Goal: Navigation & Orientation: Find specific page/section

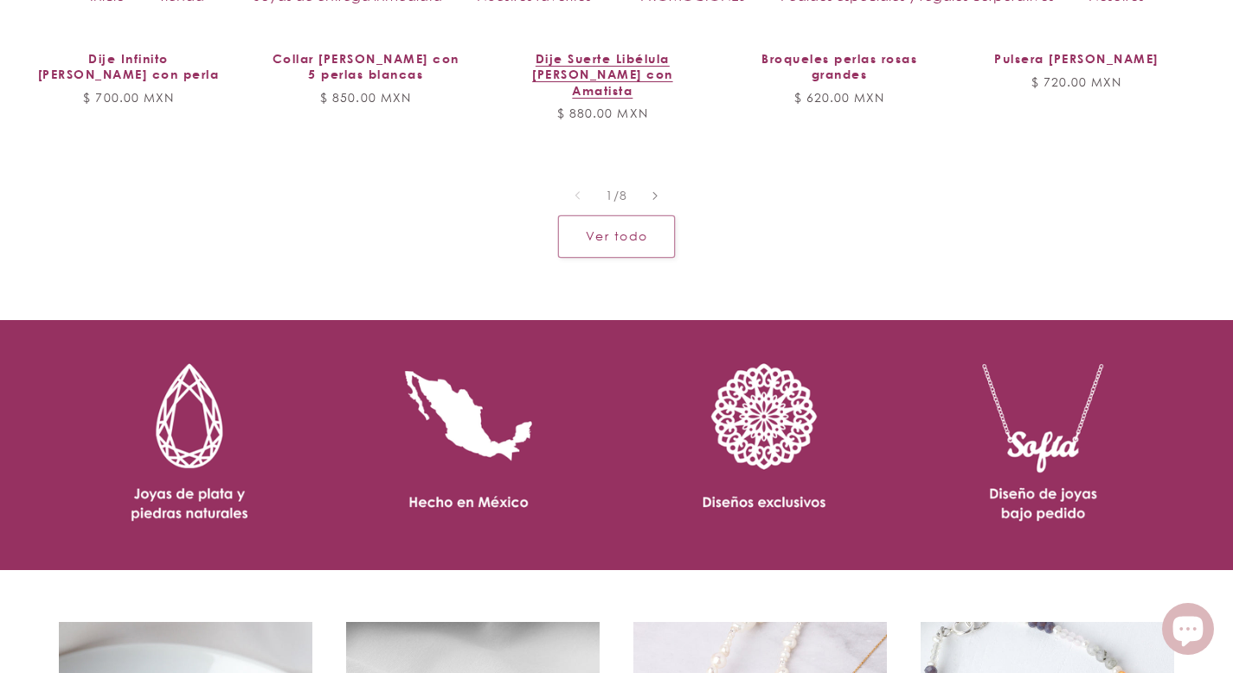
scroll to position [1911, 0]
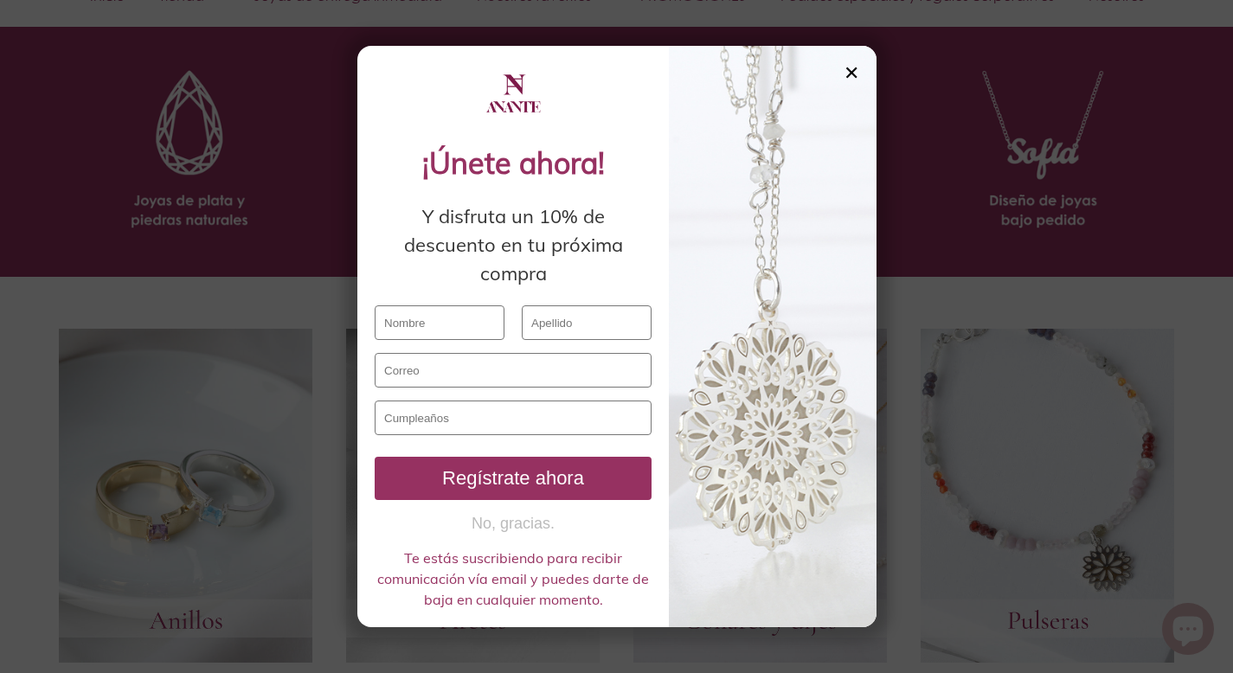
click at [850, 73] on div "✕" at bounding box center [851, 72] width 16 height 19
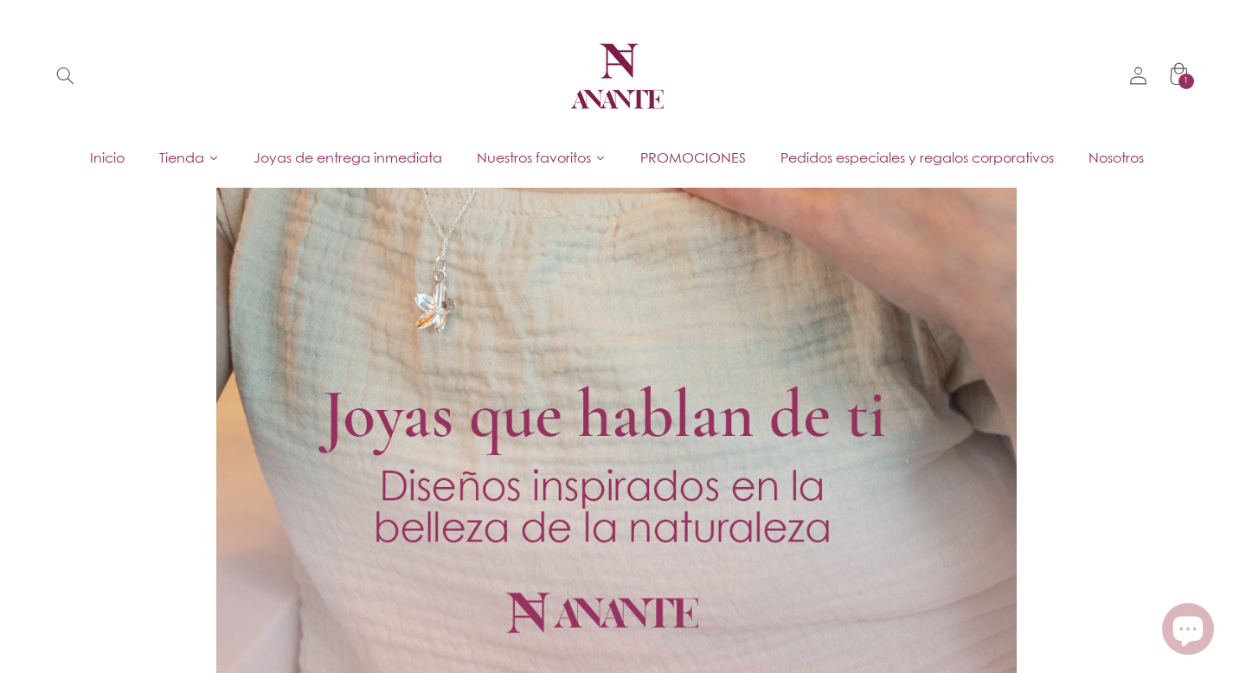
scroll to position [0, 0]
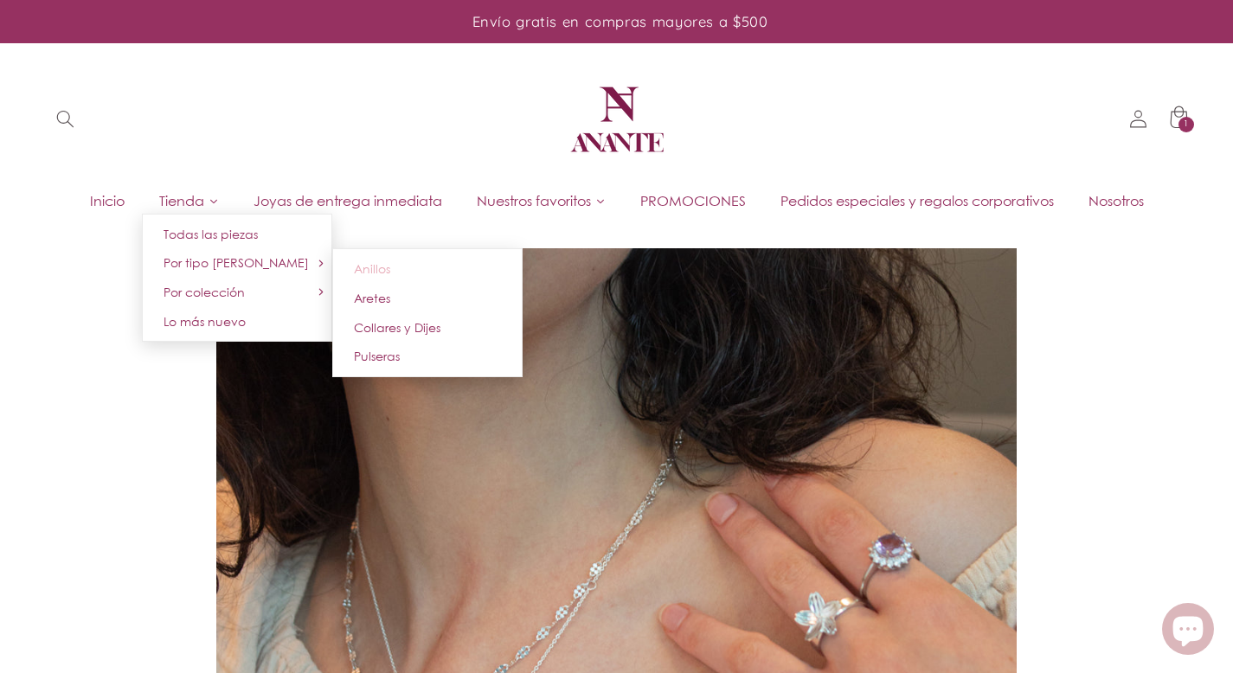
click at [397, 262] on link "Anillos" at bounding box center [427, 268] width 190 height 29
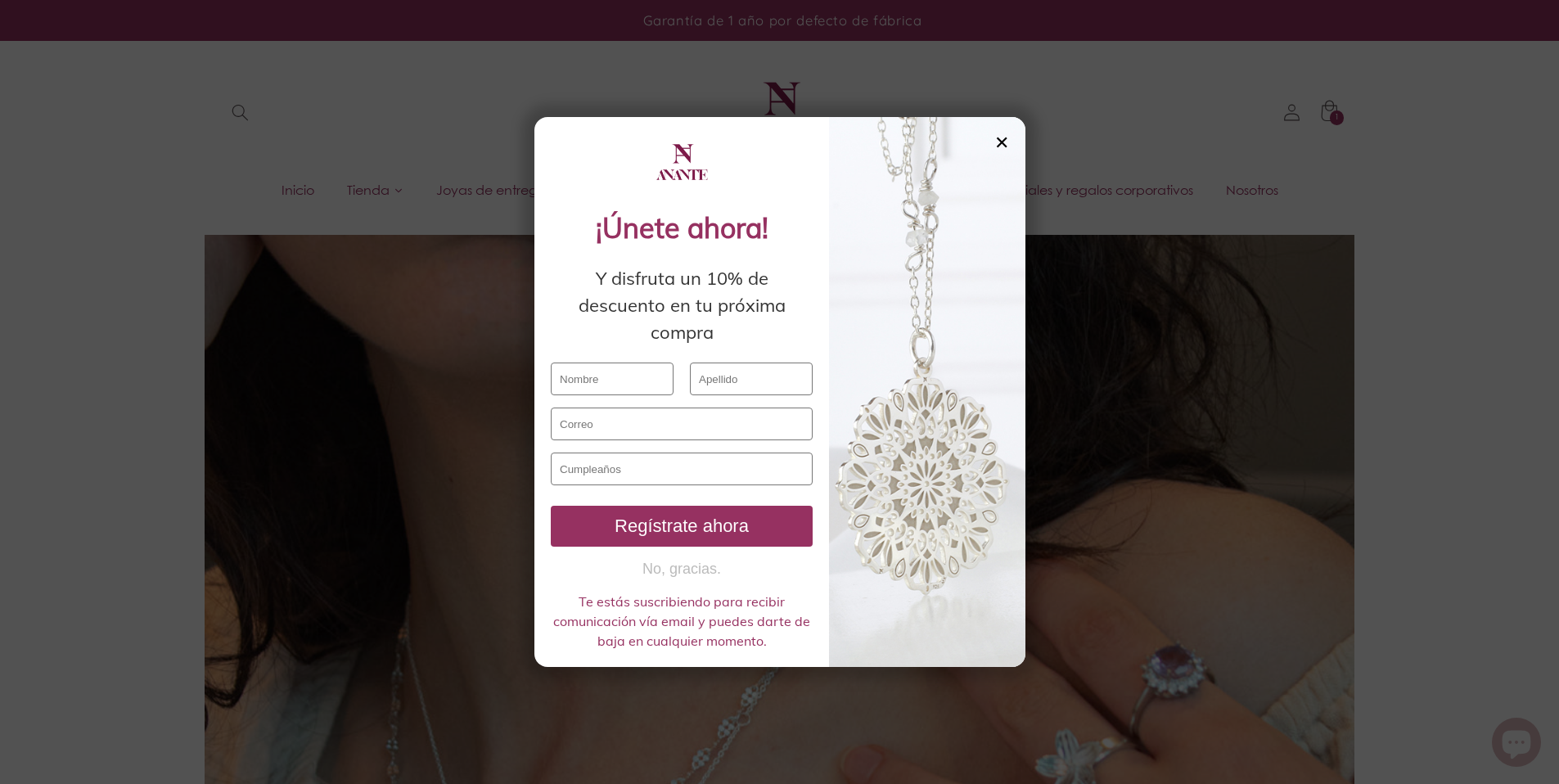
click at [1003, 141] on div "✕" at bounding box center [1002, 142] width 15 height 18
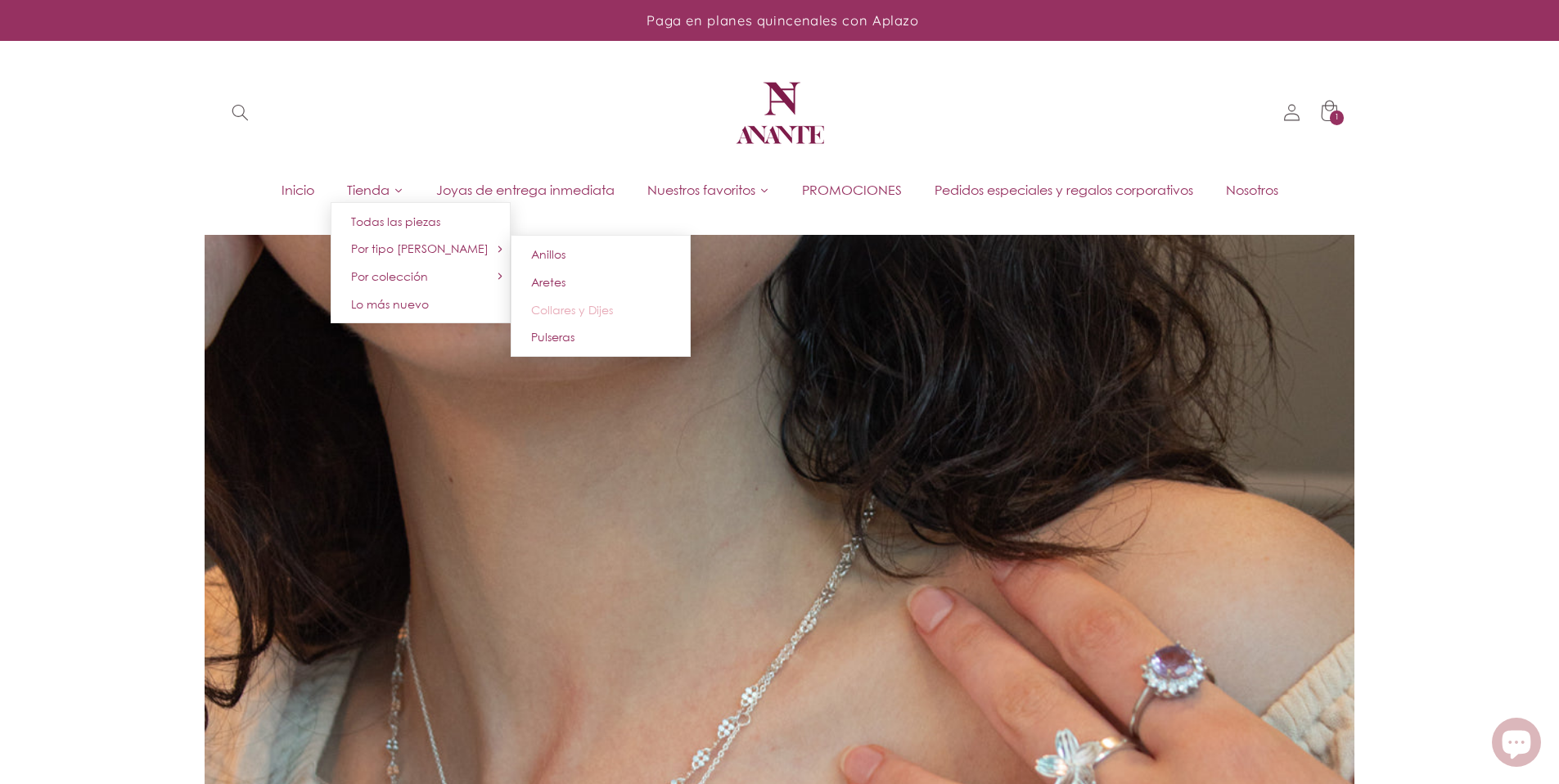
click at [567, 300] on link "Collares y Dijes" at bounding box center [601, 309] width 180 height 27
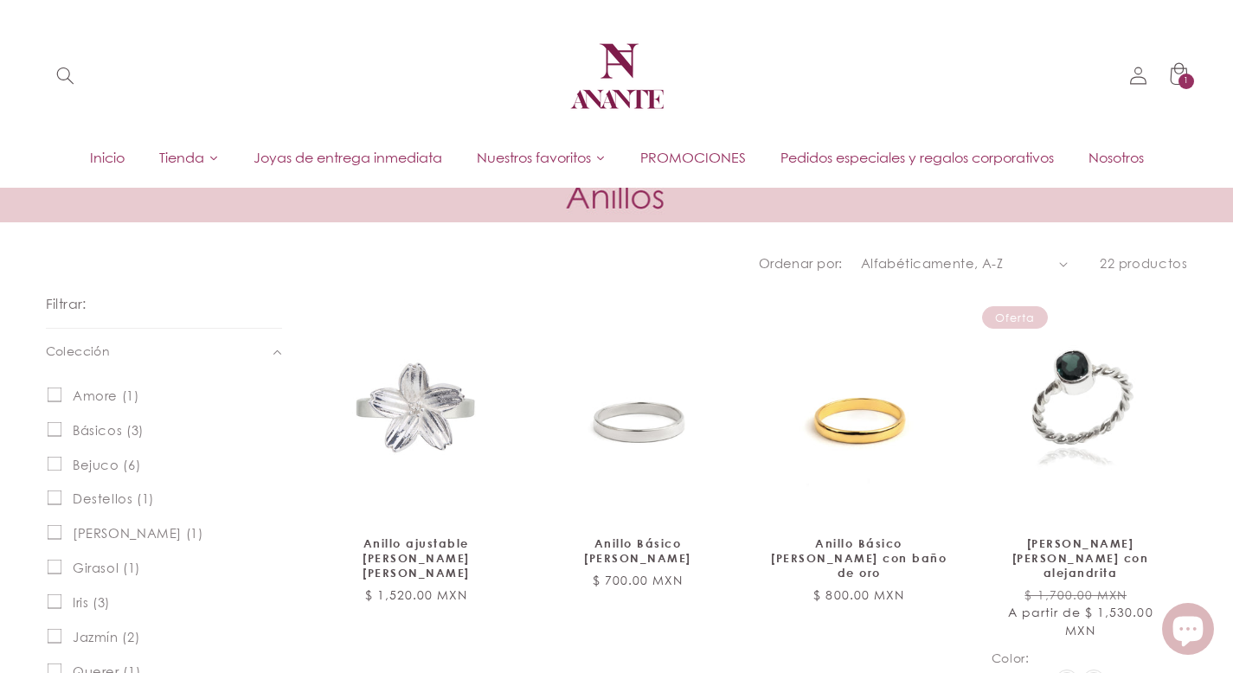
scroll to position [32, 0]
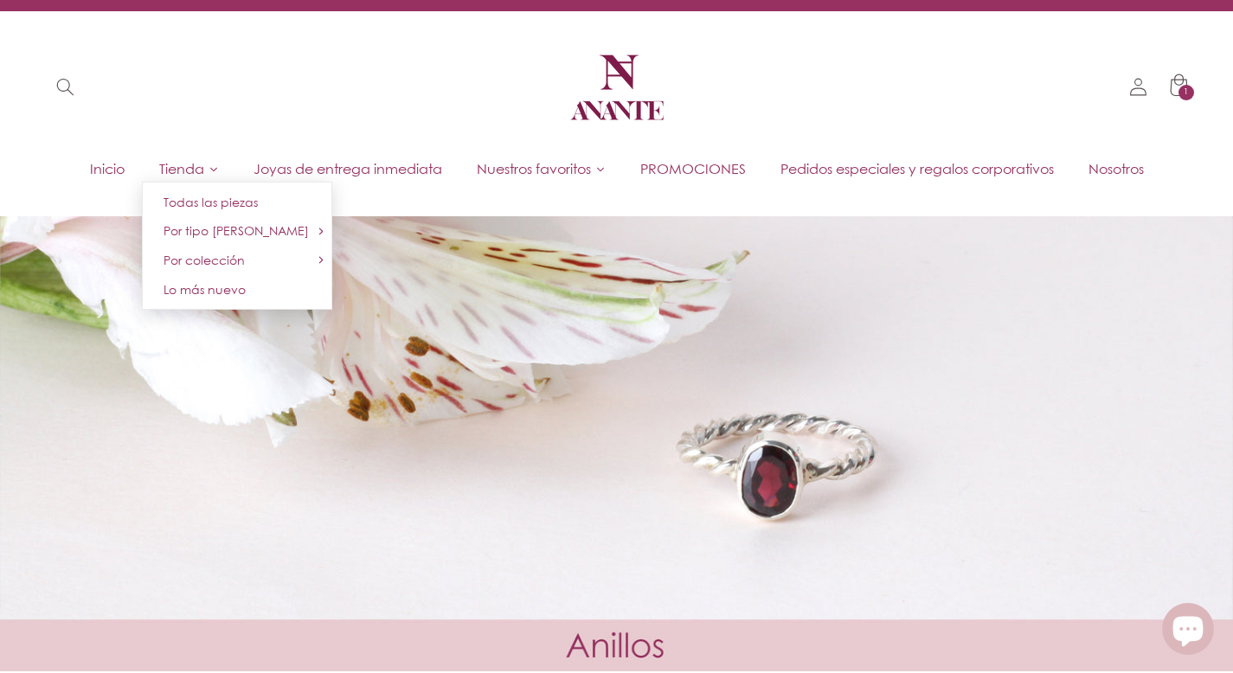
click at [192, 177] on link "Tienda" at bounding box center [189, 169] width 94 height 26
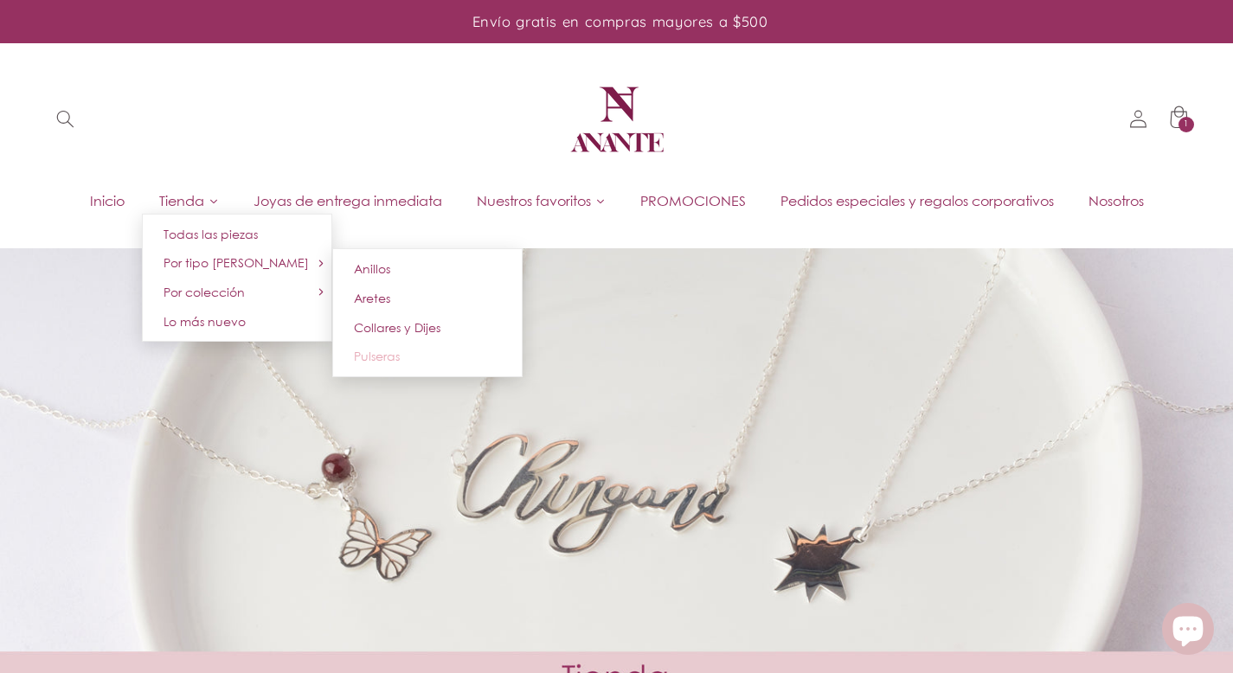
click at [374, 351] on span "Pulseras" at bounding box center [377, 356] width 46 height 15
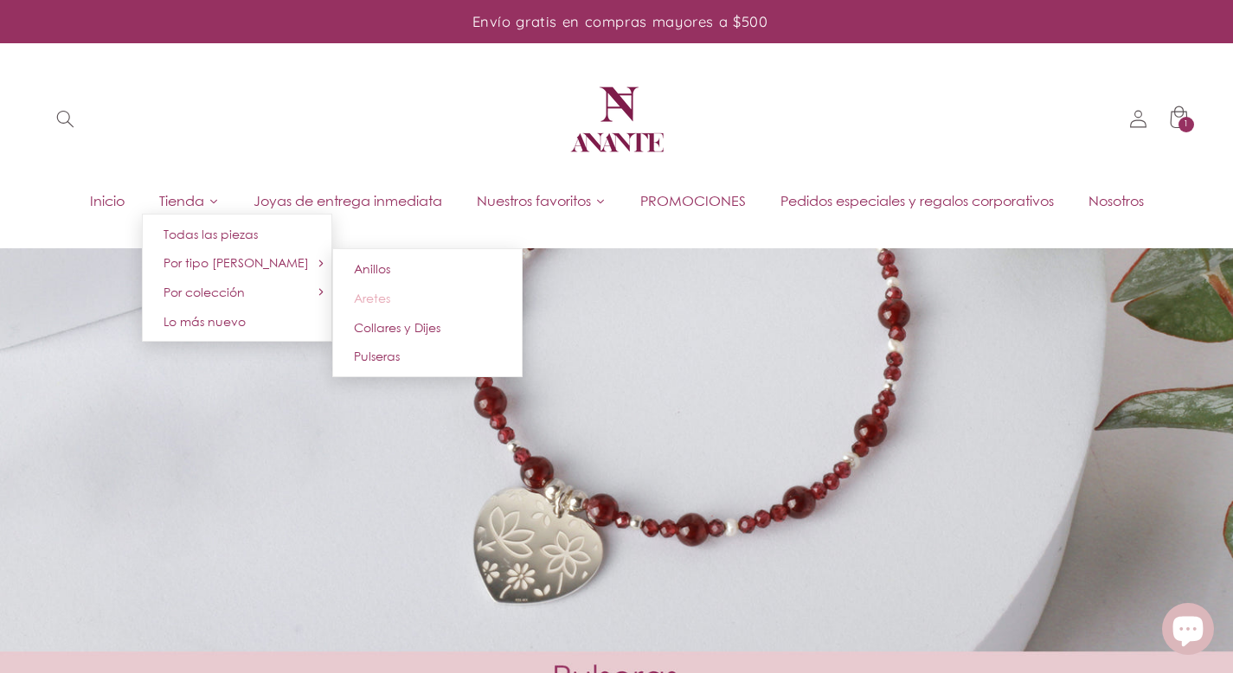
click at [382, 302] on span "Aretes" at bounding box center [372, 298] width 36 height 15
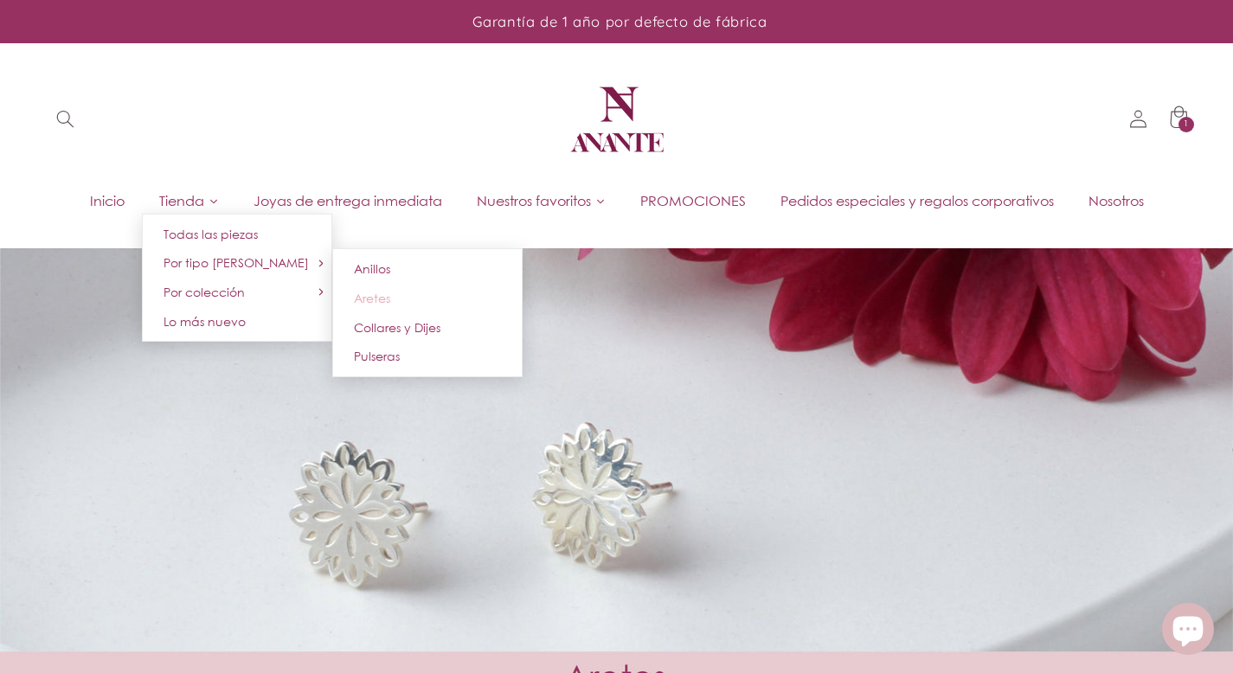
click at [383, 291] on span "Aretes" at bounding box center [372, 298] width 36 height 15
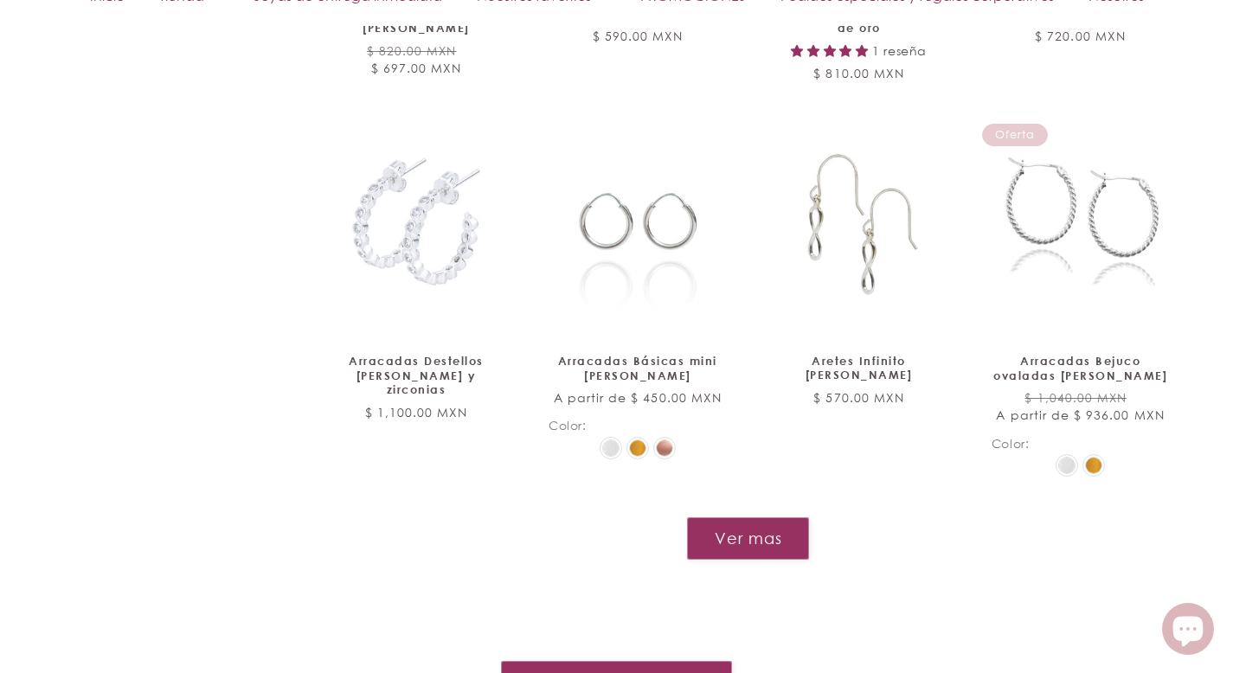
scroll to position [1713, 0]
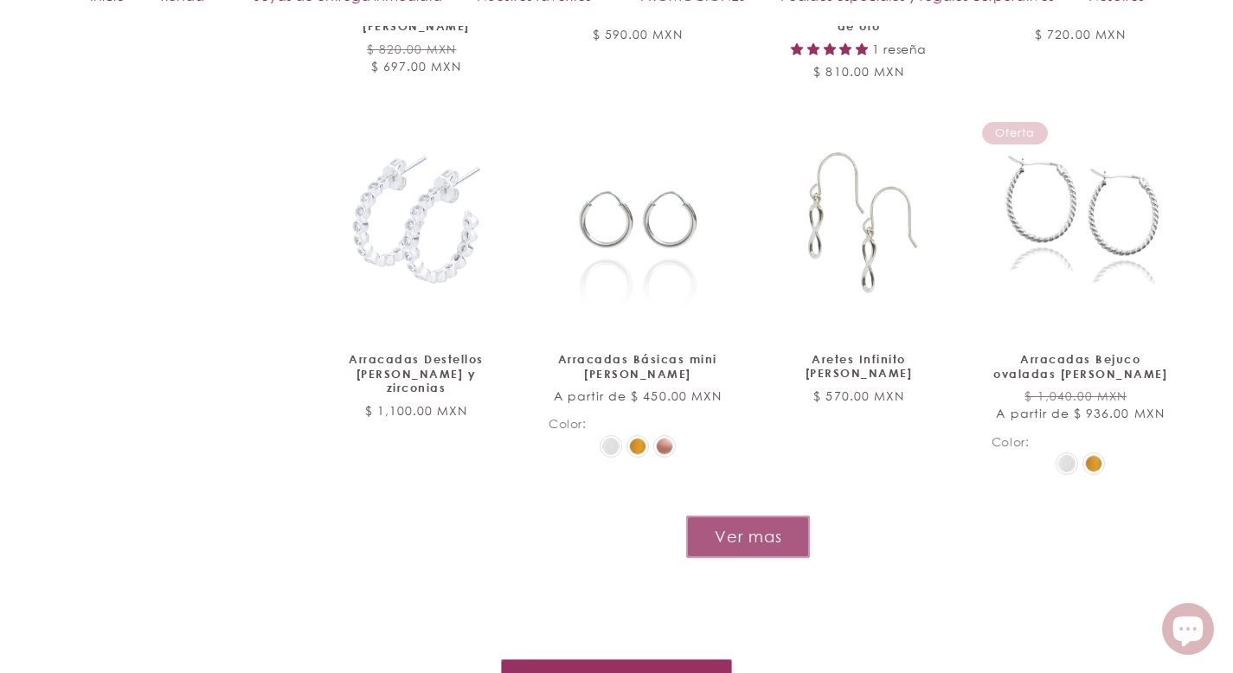
click at [709, 516] on button "Ver mas" at bounding box center [748, 537] width 124 height 42
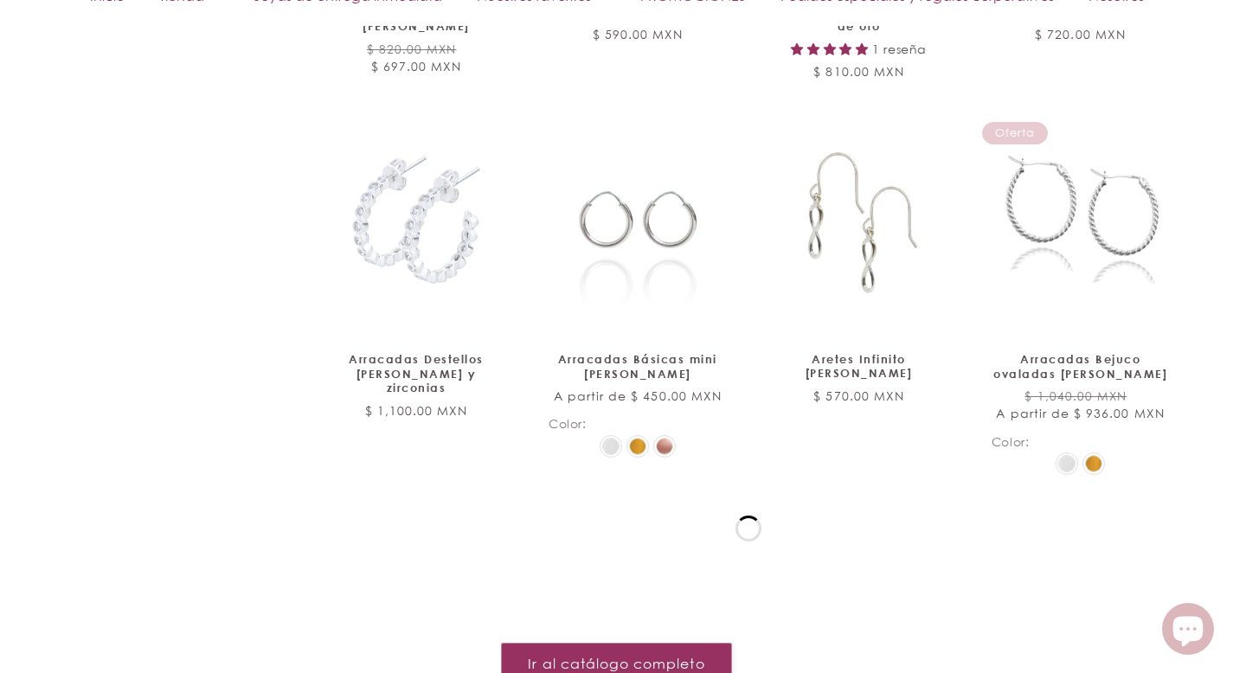
click at [709, 516] on div "Ver mas" at bounding box center [748, 529] width 164 height 26
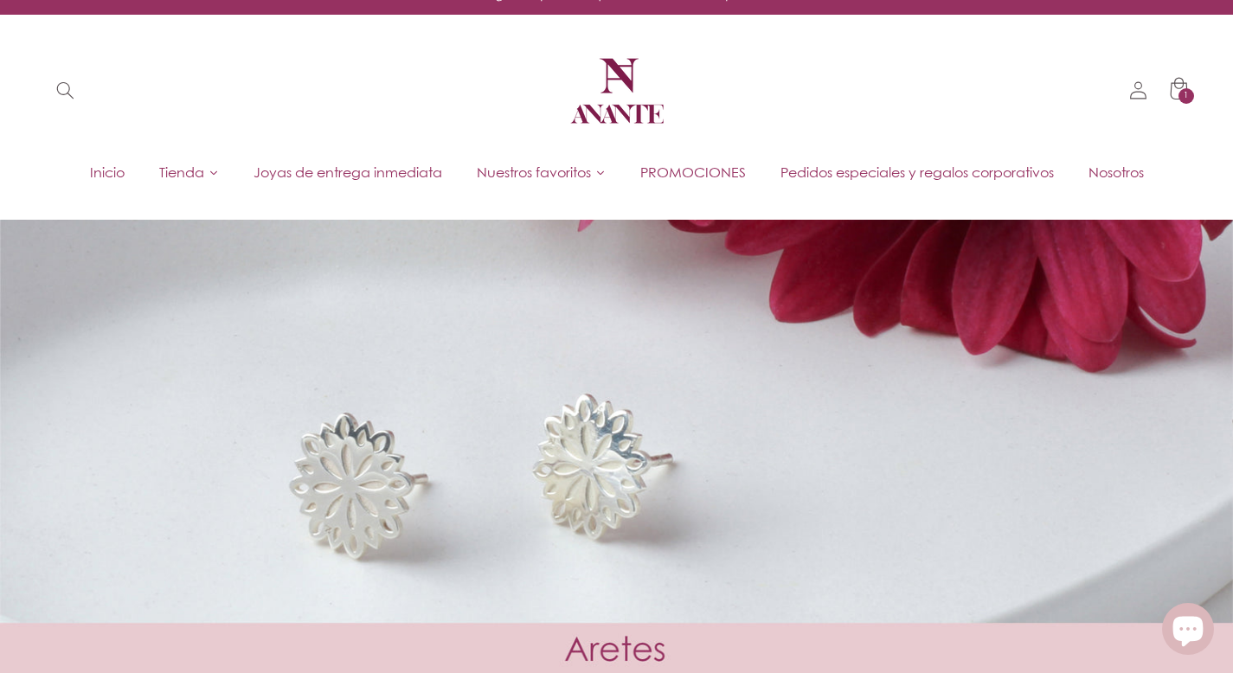
scroll to position [0, 0]
